Goal: Information Seeking & Learning: Learn about a topic

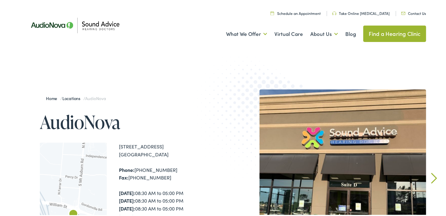
click at [366, 12] on link "Take Online [MEDICAL_DATA]" at bounding box center [360, 11] width 57 height 5
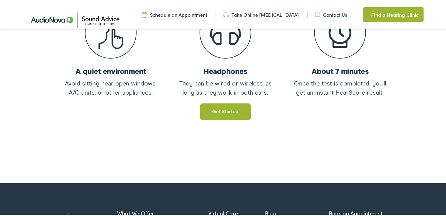
scroll to position [182, 0]
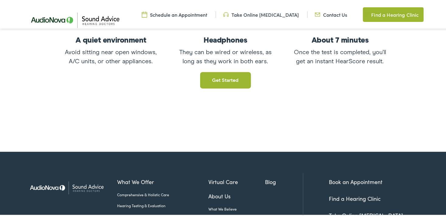
click at [224, 78] on link "Get started" at bounding box center [225, 79] width 51 height 16
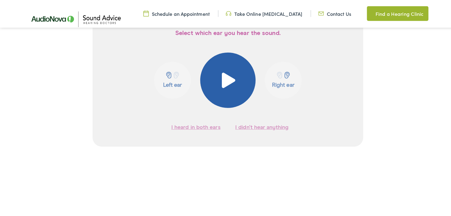
scroll to position [122, 0]
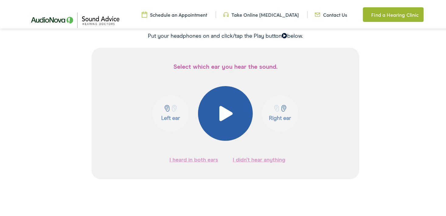
click at [222, 110] on span at bounding box center [225, 112] width 15 height 15
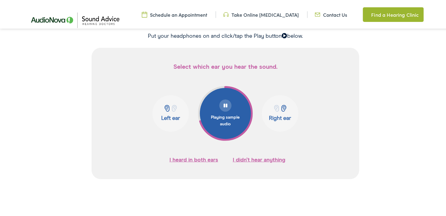
click at [251, 157] on button "I didn’t hear anything" at bounding box center [259, 158] width 53 height 9
